Goal: Task Accomplishment & Management: Manage account settings

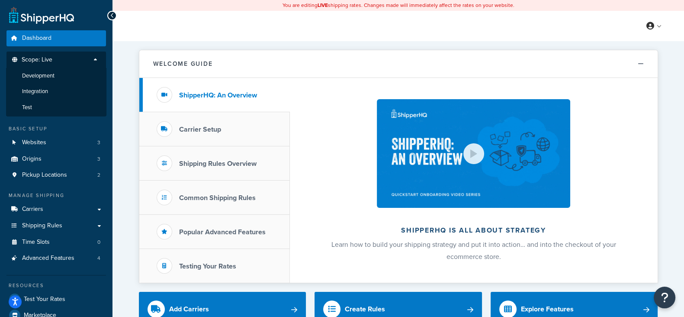
click at [54, 72] on span "Development" at bounding box center [38, 75] width 32 height 7
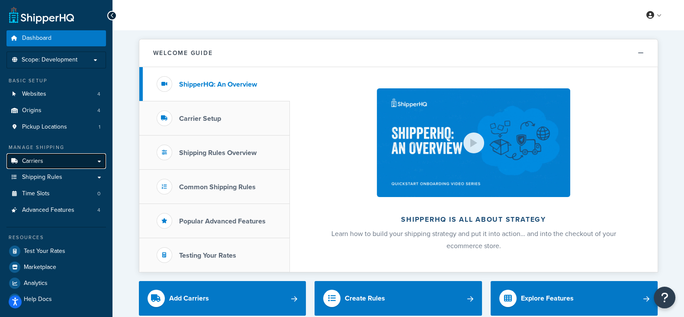
click at [45, 164] on link "Carriers" at bounding box center [56, 161] width 100 height 16
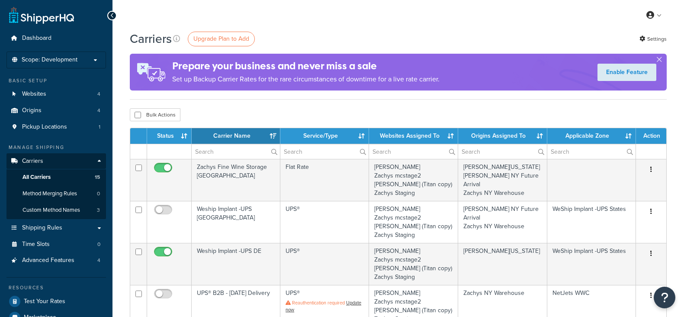
select select "15"
click at [69, 63] on span "Scope: Development" at bounding box center [50, 59] width 56 height 7
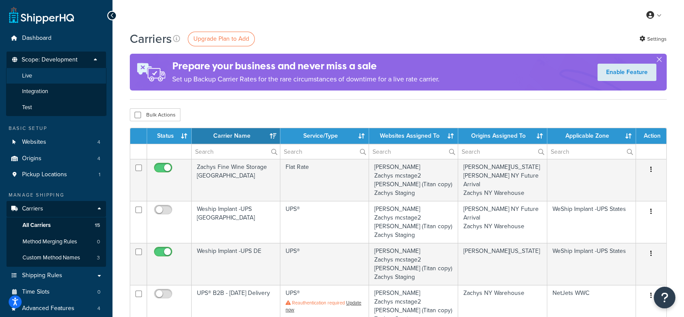
click at [65, 73] on li "Live" at bounding box center [56, 76] width 100 height 16
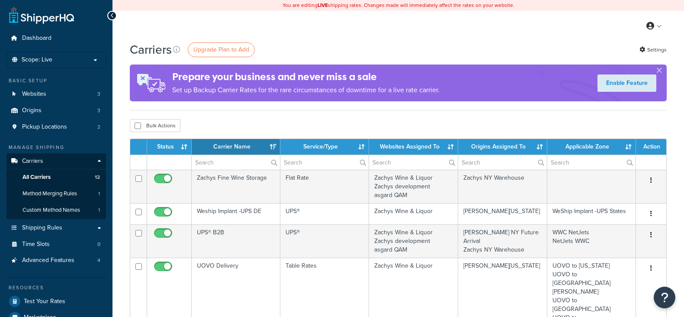
select select "15"
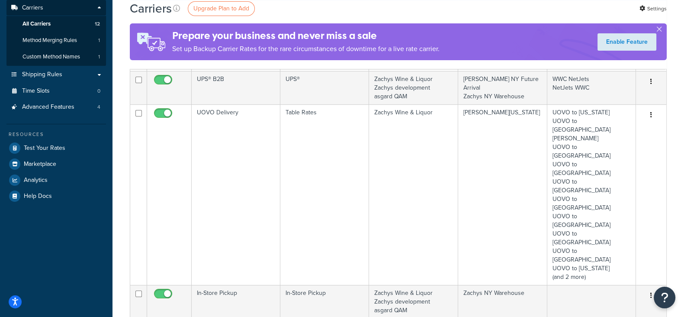
scroll to position [271, 0]
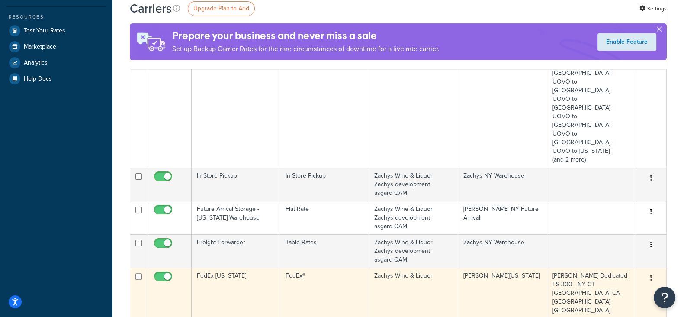
click at [651, 275] on icon "button" at bounding box center [652, 278] width 2 height 6
click at [623, 217] on link "Edit" at bounding box center [616, 217] width 68 height 18
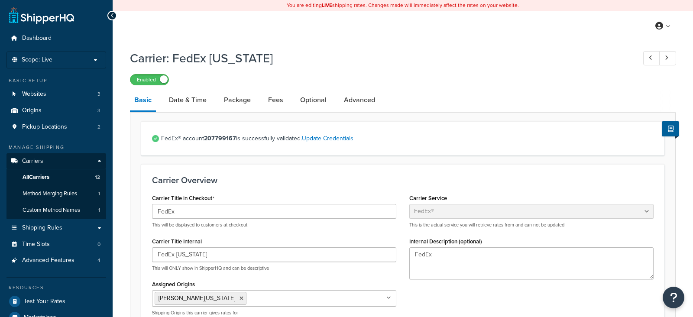
select select "fedEx"
select select "REGULAR_PICKUP"
select select "YOUR_PACKAGING"
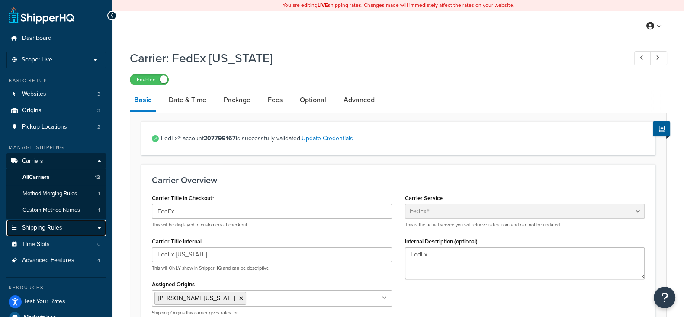
click at [53, 222] on link "Shipping Rules" at bounding box center [56, 228] width 100 height 16
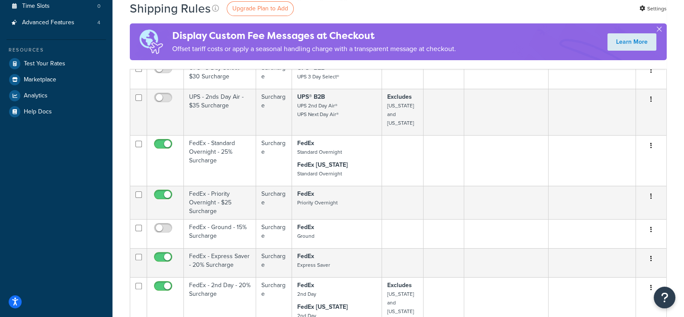
scroll to position [108, 0]
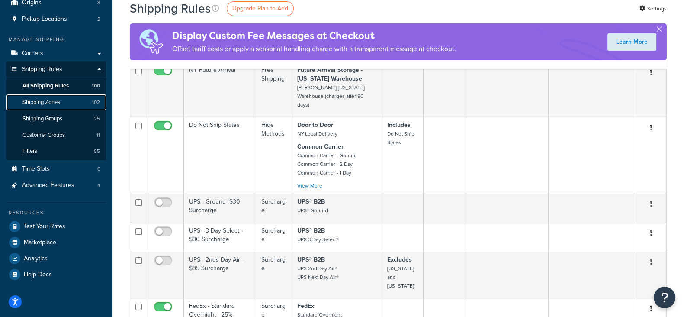
click at [42, 102] on span "Shipping Zones" at bounding box center [42, 102] width 38 height 7
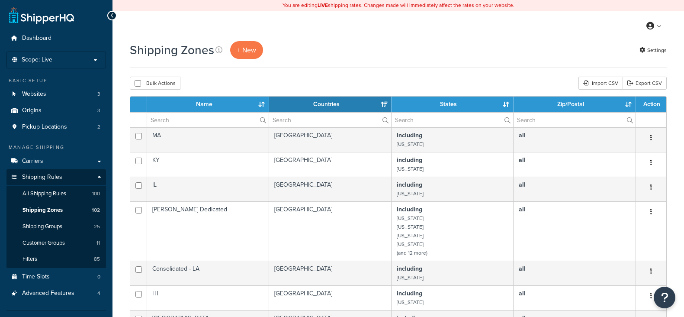
select select "15"
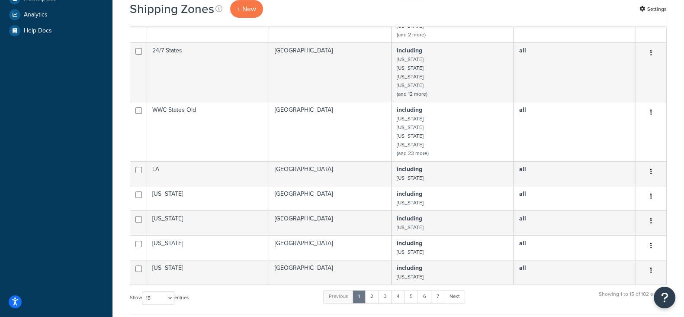
scroll to position [378, 0]
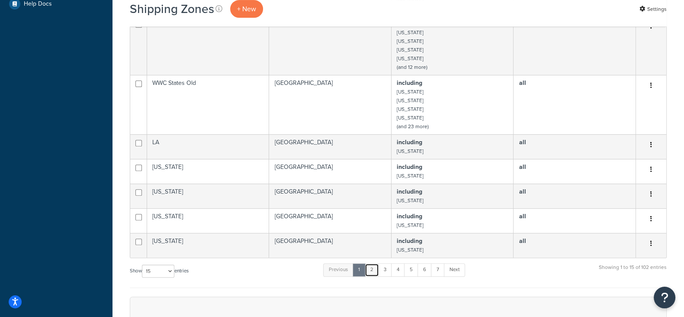
click at [371, 273] on link "2" at bounding box center [372, 269] width 14 height 13
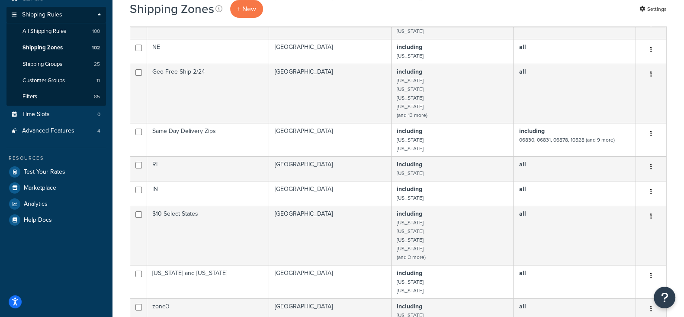
scroll to position [0, 0]
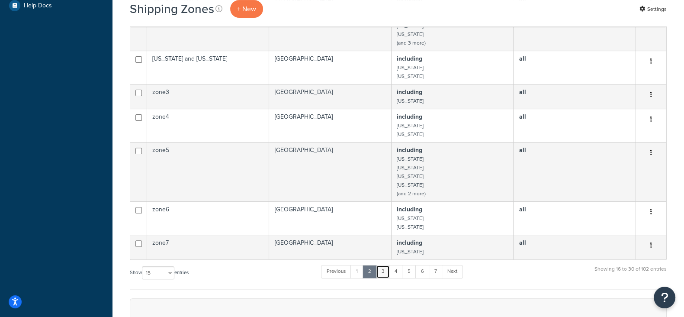
click at [382, 275] on link "3" at bounding box center [383, 271] width 14 height 13
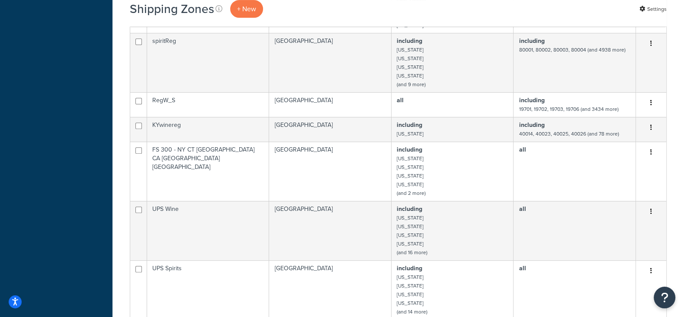
scroll to position [578, 0]
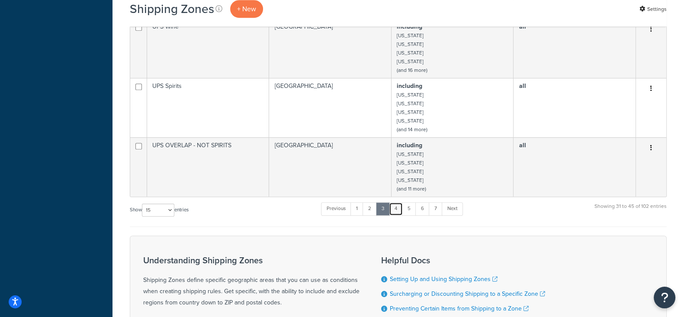
click at [396, 214] on link "4" at bounding box center [396, 208] width 14 height 13
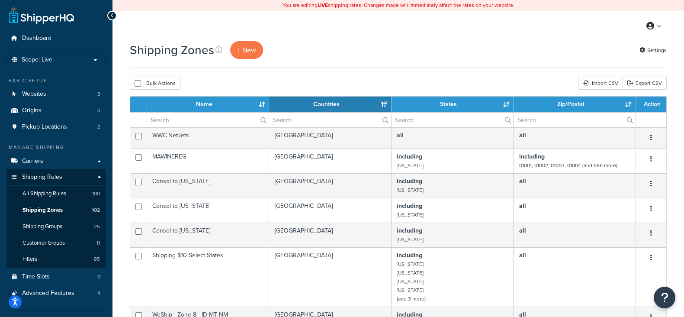
scroll to position [0, 0]
click at [217, 120] on input "text" at bounding box center [208, 120] width 122 height 15
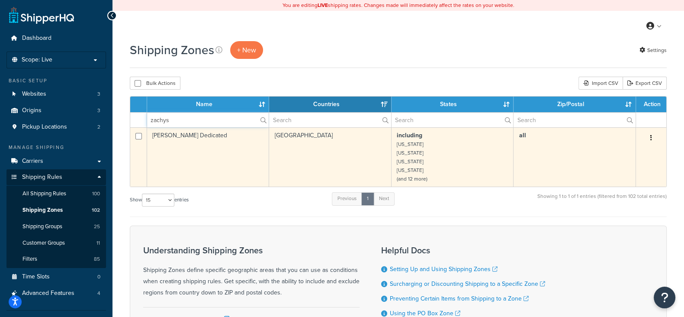
type input "zachys"
click at [651, 139] on icon "button" at bounding box center [652, 138] width 2 height 6
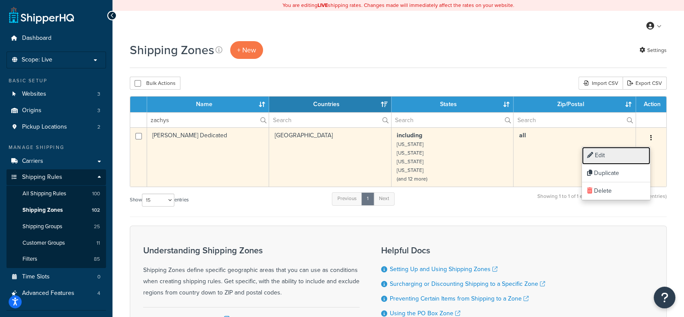
click at [609, 155] on link "Edit" at bounding box center [616, 156] width 68 height 18
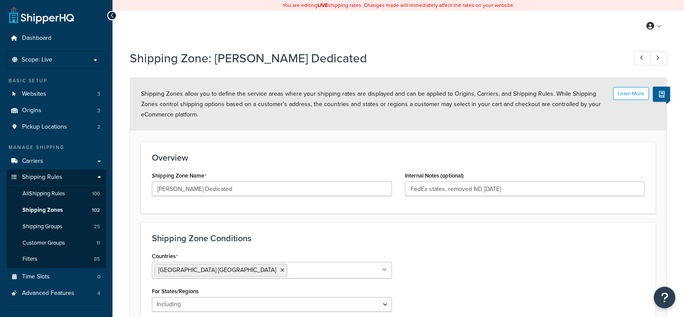
select select "including"
click at [55, 164] on link "Carriers" at bounding box center [56, 161] width 100 height 16
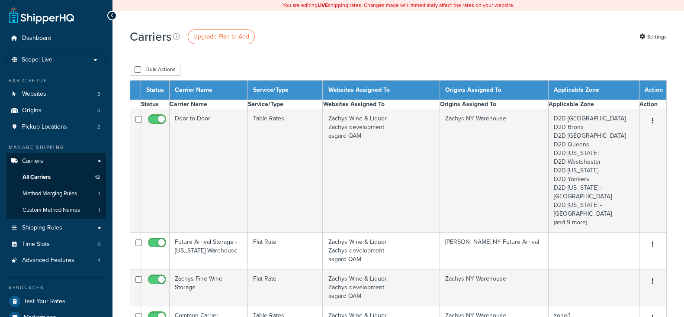
select select "15"
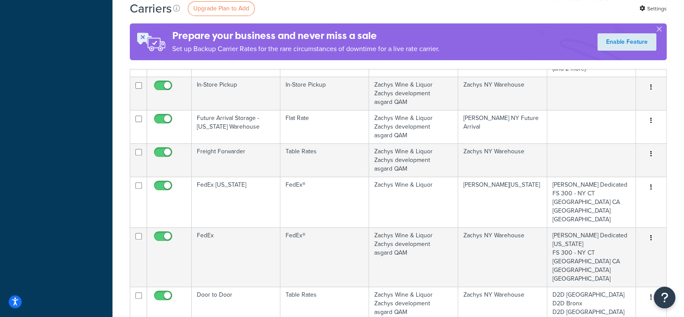
scroll to position [378, 0]
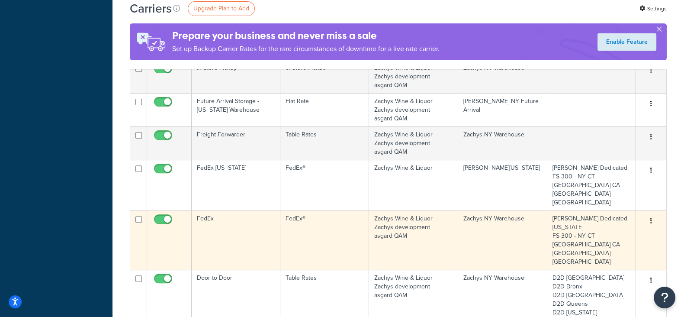
click at [651, 218] on icon "button" at bounding box center [652, 221] width 2 height 6
click at [617, 132] on link "Edit" at bounding box center [616, 134] width 68 height 18
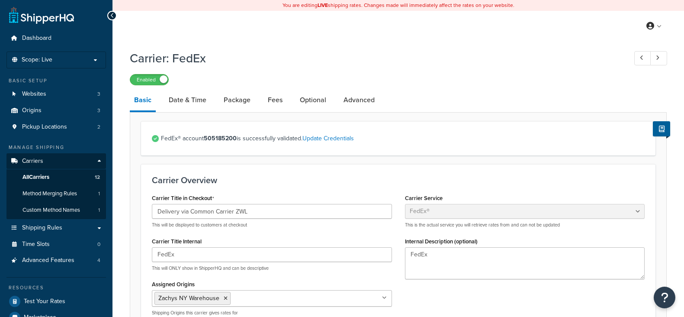
select select "fedEx"
select select "REGULAR_PICKUP"
select select "YOUR_PACKAGING"
click at [47, 224] on span "Shipping Rules" at bounding box center [42, 227] width 40 height 7
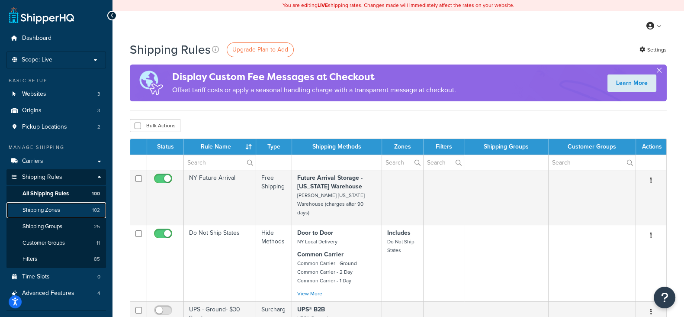
click at [41, 211] on span "Shipping Zones" at bounding box center [42, 209] width 38 height 7
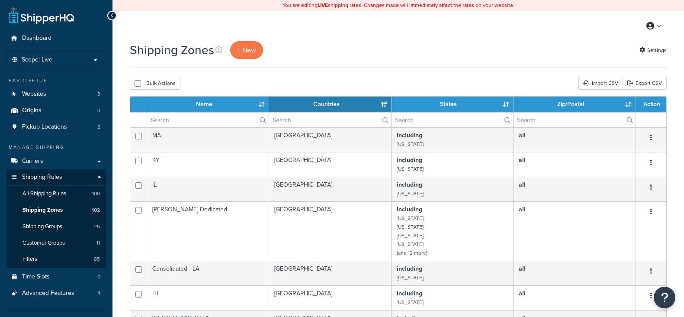
select select "15"
click at [180, 118] on input "text" at bounding box center [208, 120] width 122 height 15
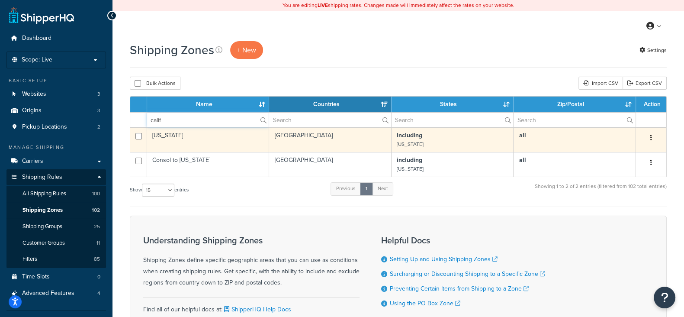
type input "calif"
click at [648, 137] on button "button" at bounding box center [651, 138] width 12 height 14
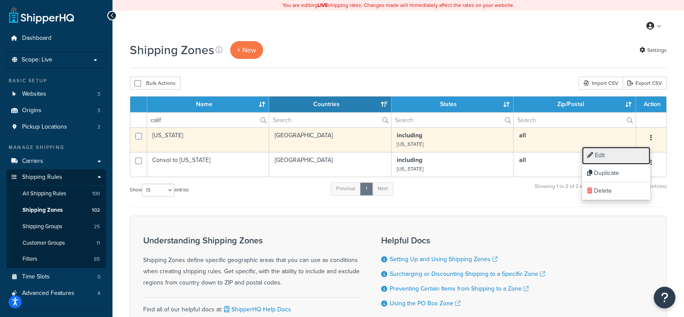
click at [600, 155] on link "Edit" at bounding box center [616, 156] width 68 height 18
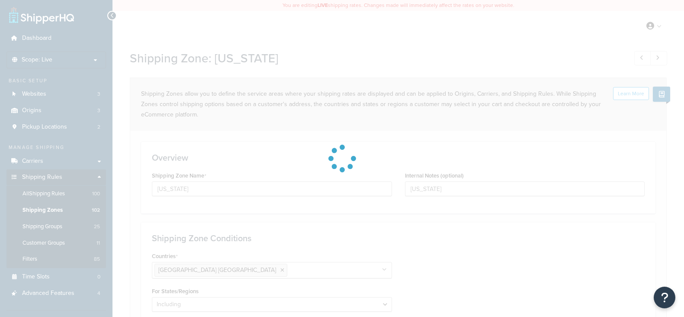
select select "including"
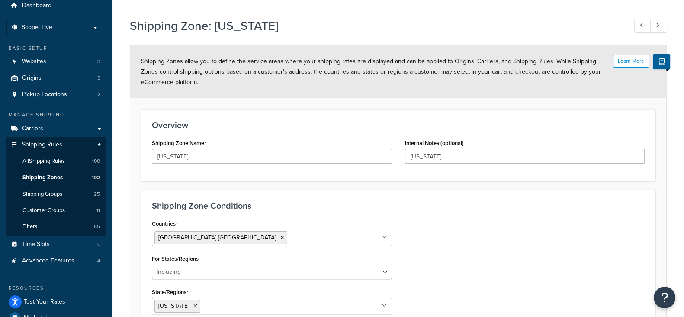
scroll to position [30, 0]
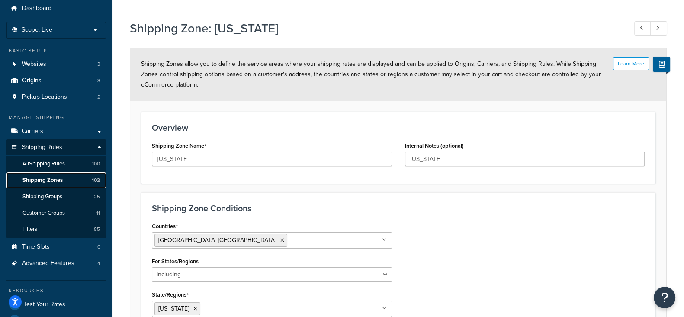
click at [34, 179] on span "Shipping Zones" at bounding box center [43, 180] width 40 height 7
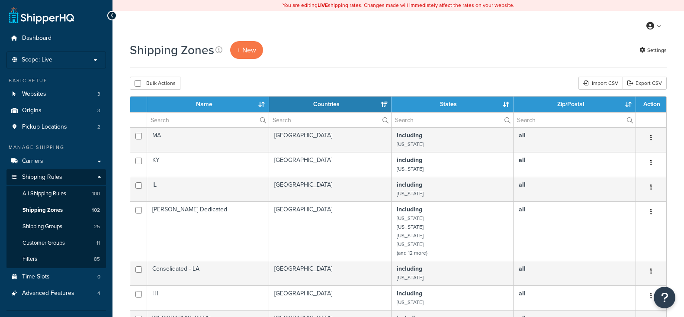
select select "15"
click at [208, 117] on input "text" at bounding box center [208, 120] width 122 height 15
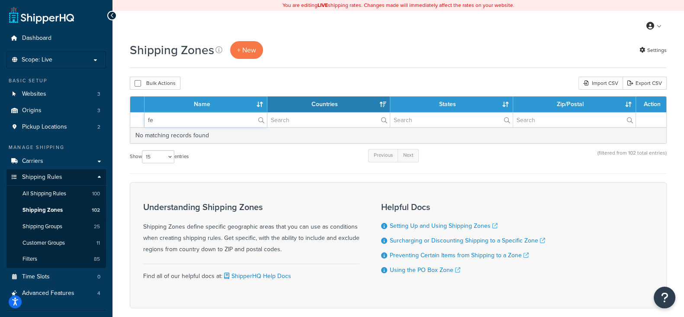
type input "f"
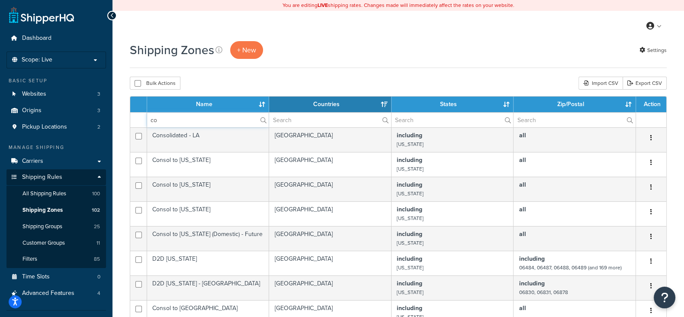
type input "c"
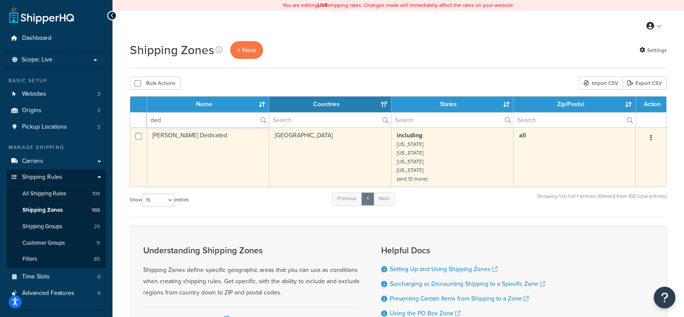
type input "ded"
click at [650, 138] on button "button" at bounding box center [651, 138] width 12 height 14
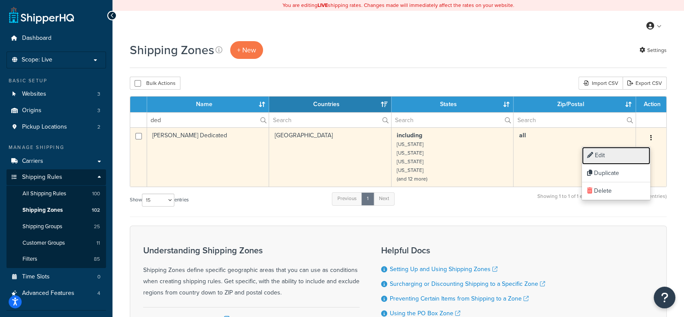
click at [610, 153] on link "Edit" at bounding box center [616, 156] width 68 height 18
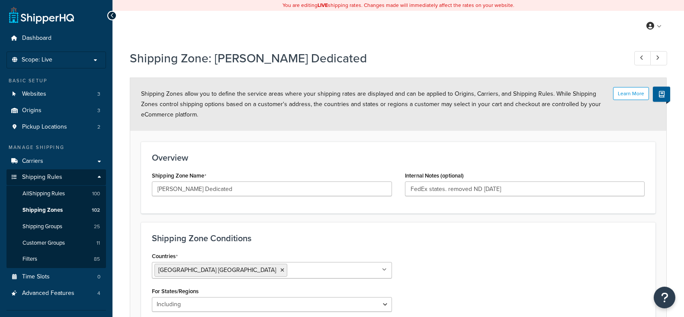
select select "including"
